Goal: Book appointment/travel/reservation

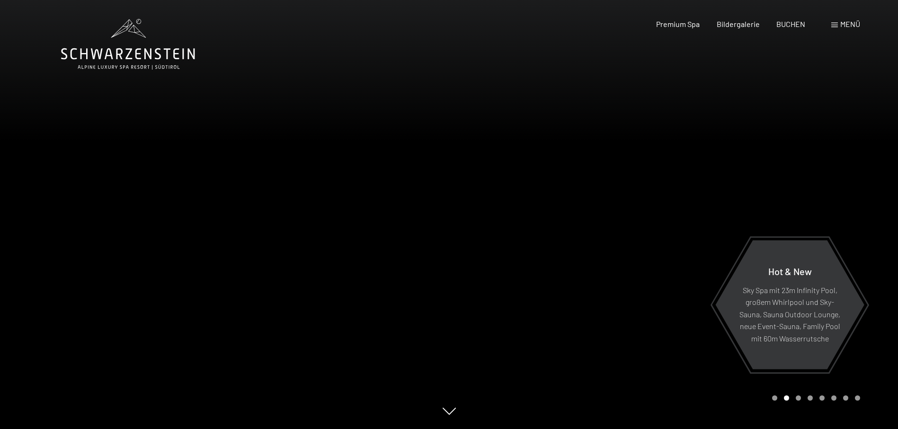
click at [841, 27] on span "Menü" at bounding box center [850, 23] width 20 height 9
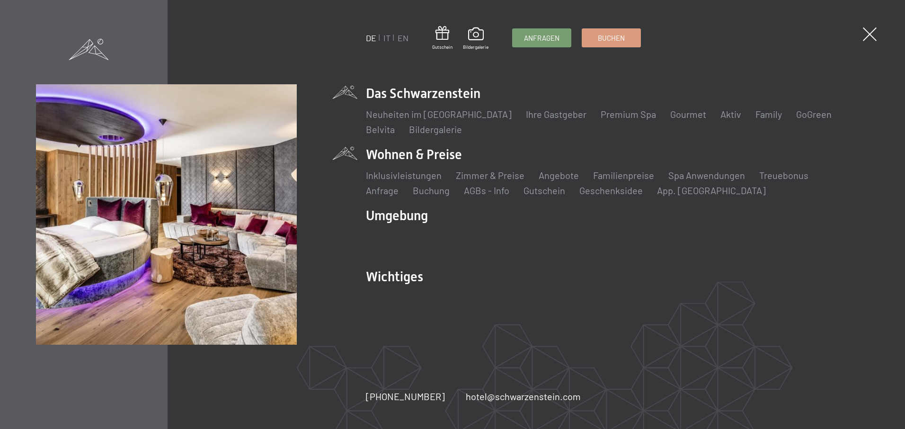
click at [427, 151] on li "Wohnen & Preise Inklusivleistungen [PERSON_NAME] & Preise Liste Angebote Liste …" at bounding box center [617, 171] width 503 height 52
click at [472, 175] on link "Zimmer & Preise" at bounding box center [490, 174] width 69 height 11
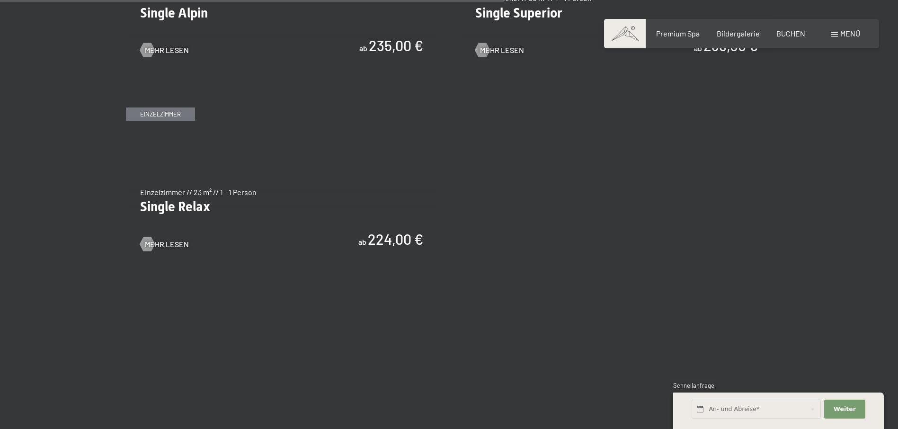
scroll to position [1705, 0]
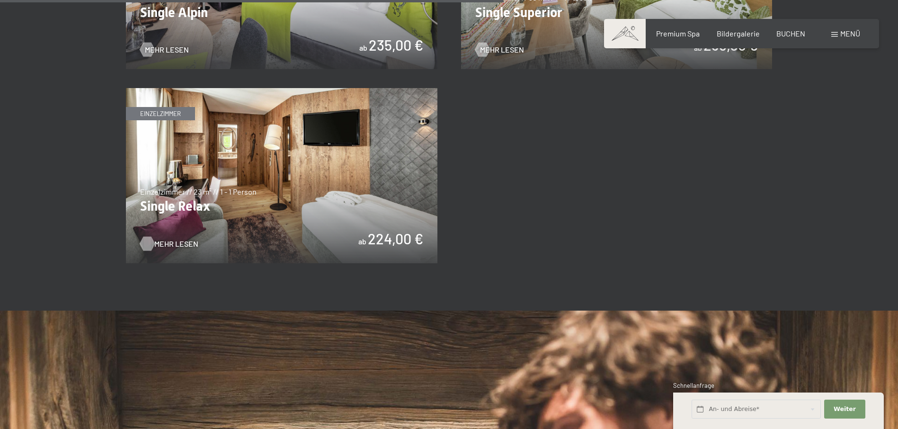
click at [175, 243] on span "Mehr Lesen" at bounding box center [176, 244] width 44 height 10
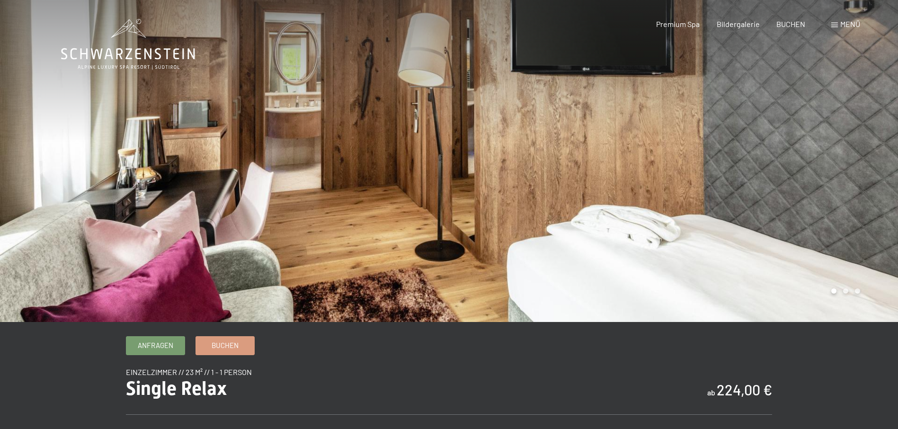
click at [212, 162] on div at bounding box center [224, 161] width 449 height 322
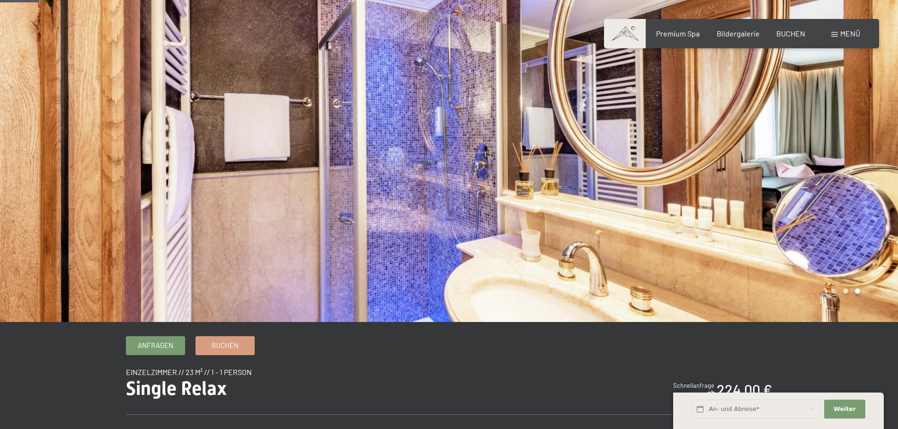
scroll to position [54, 0]
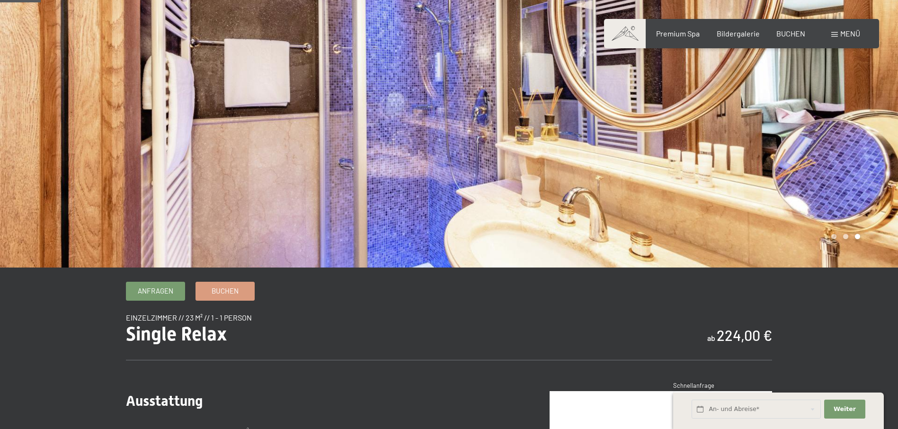
click at [212, 162] on div at bounding box center [224, 107] width 449 height 322
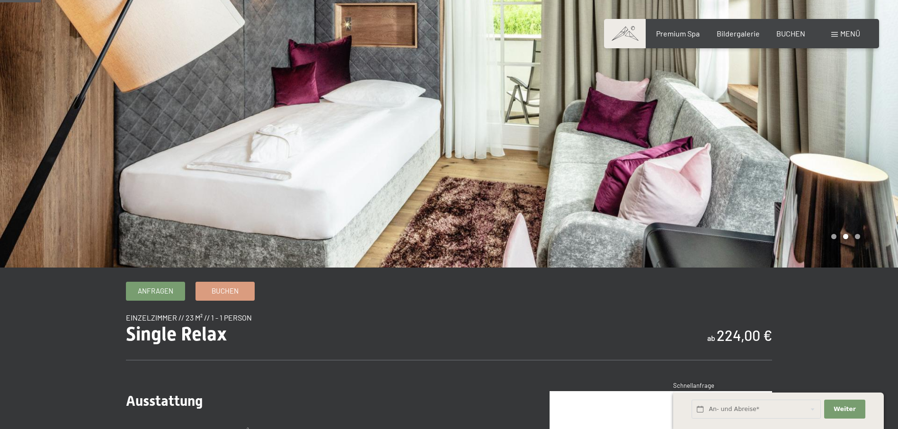
click at [212, 162] on div at bounding box center [224, 107] width 449 height 322
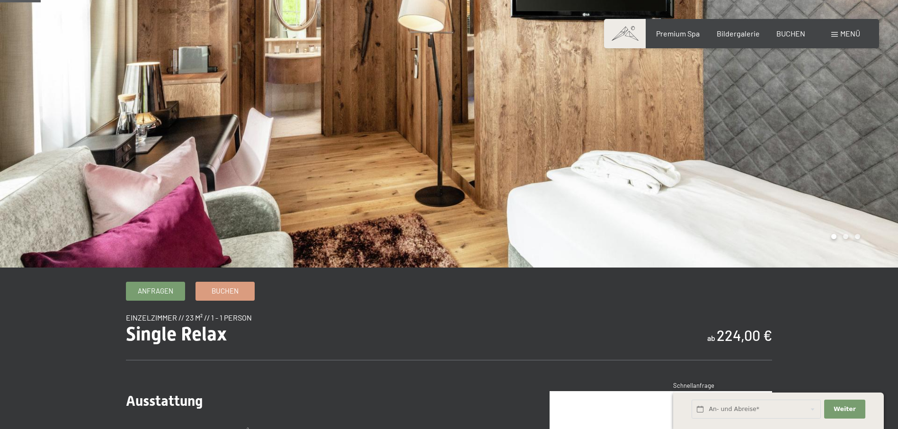
click at [77, 145] on div at bounding box center [224, 107] width 449 height 322
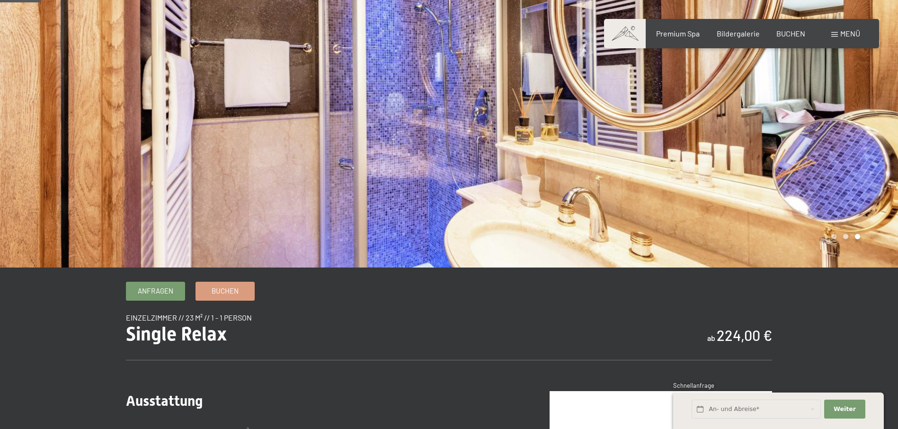
click at [77, 145] on div at bounding box center [224, 107] width 449 height 322
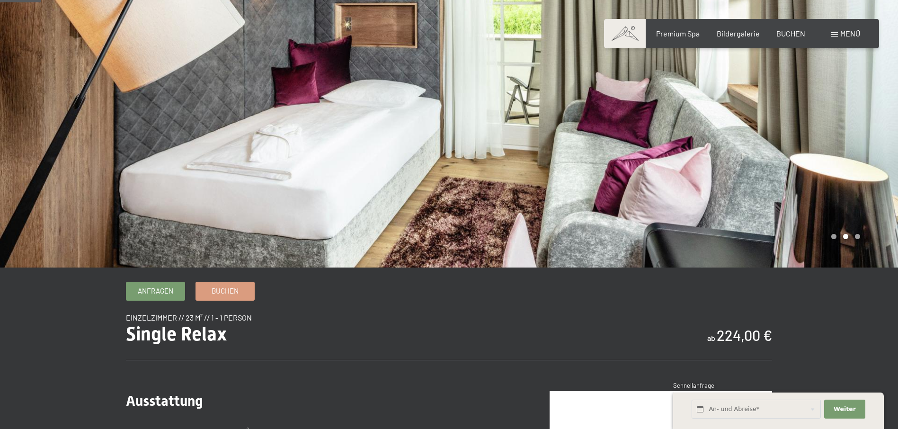
click at [77, 145] on div at bounding box center [224, 107] width 449 height 322
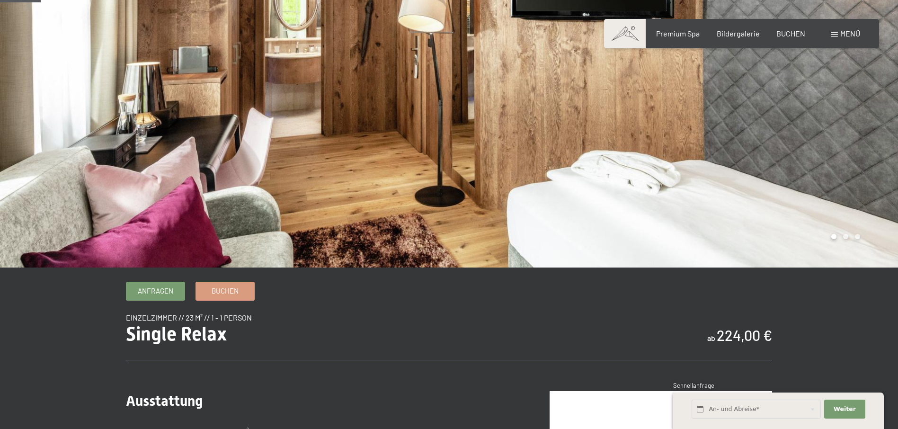
click at [77, 145] on div at bounding box center [224, 107] width 449 height 322
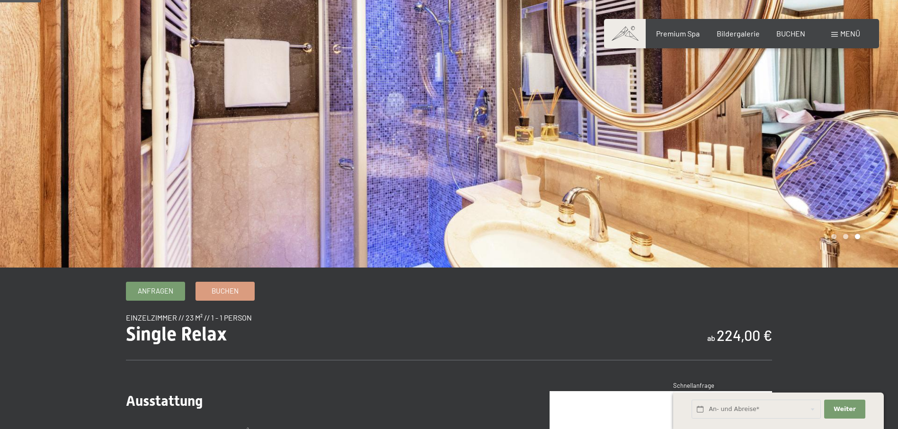
drag, startPoint x: 231, startPoint y: 105, endPoint x: 237, endPoint y: 84, distance: 22.2
click at [237, 84] on div at bounding box center [224, 107] width 449 height 322
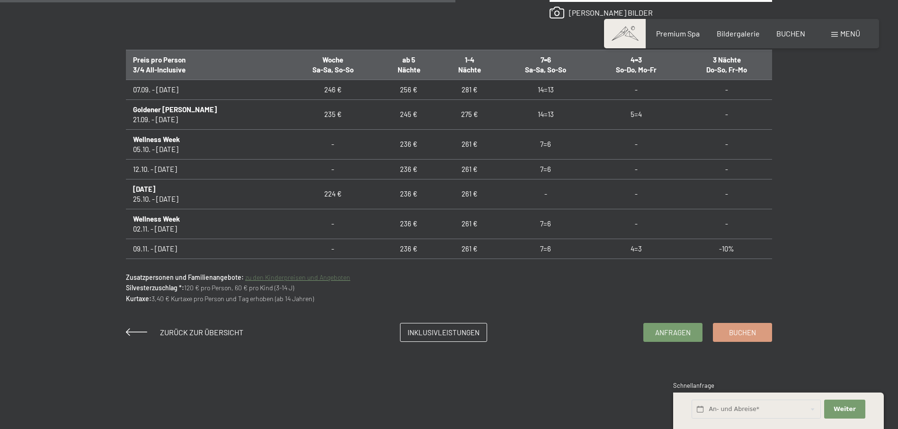
scroll to position [611, 0]
